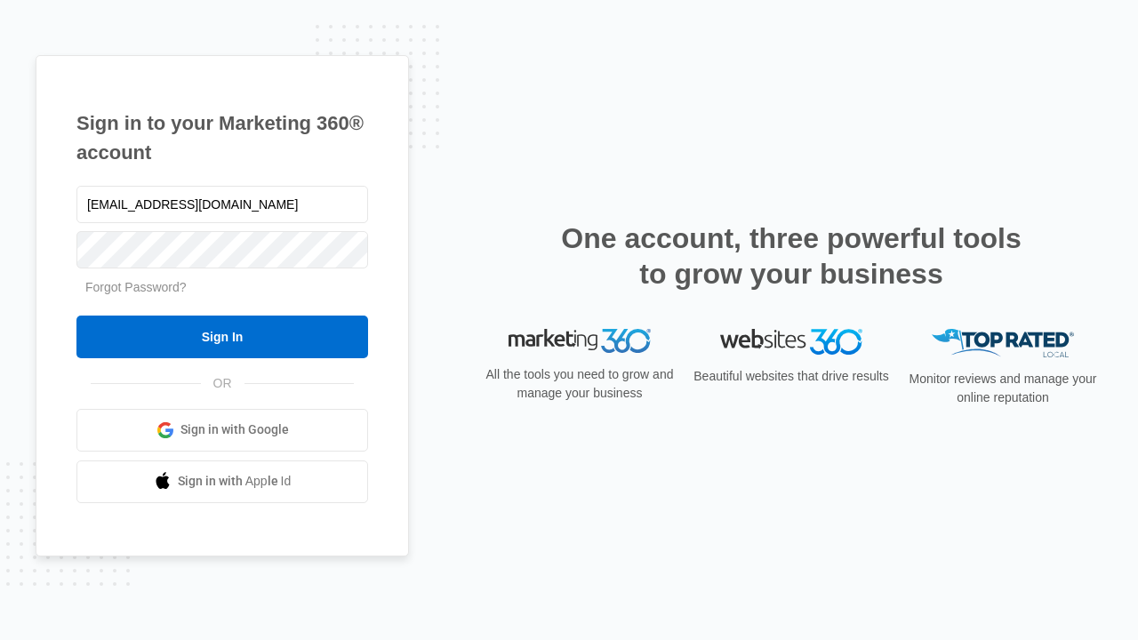
type input "[EMAIL_ADDRESS][DOMAIN_NAME]"
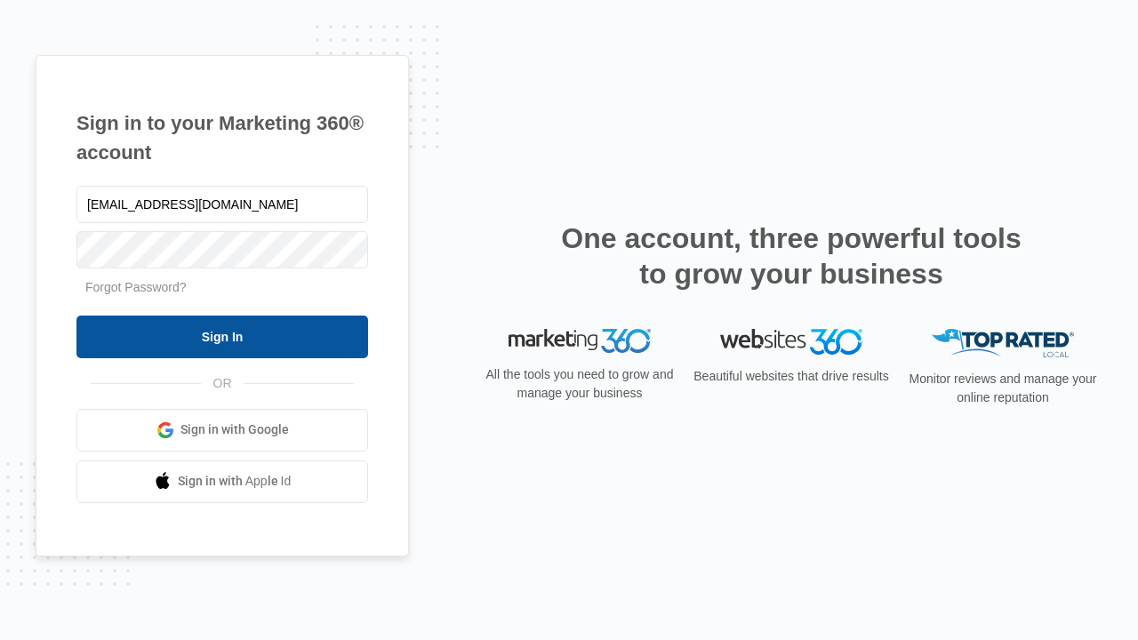
click at [222, 336] on input "Sign In" at bounding box center [222, 337] width 292 height 43
